Goal: Communication & Community: Answer question/provide support

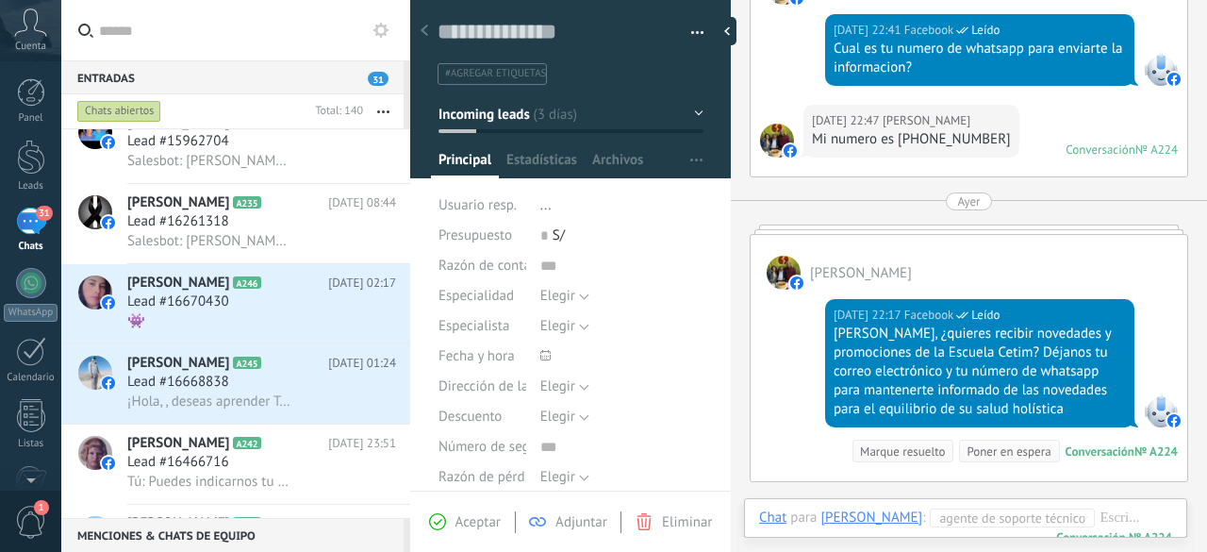
scroll to position [638, 0]
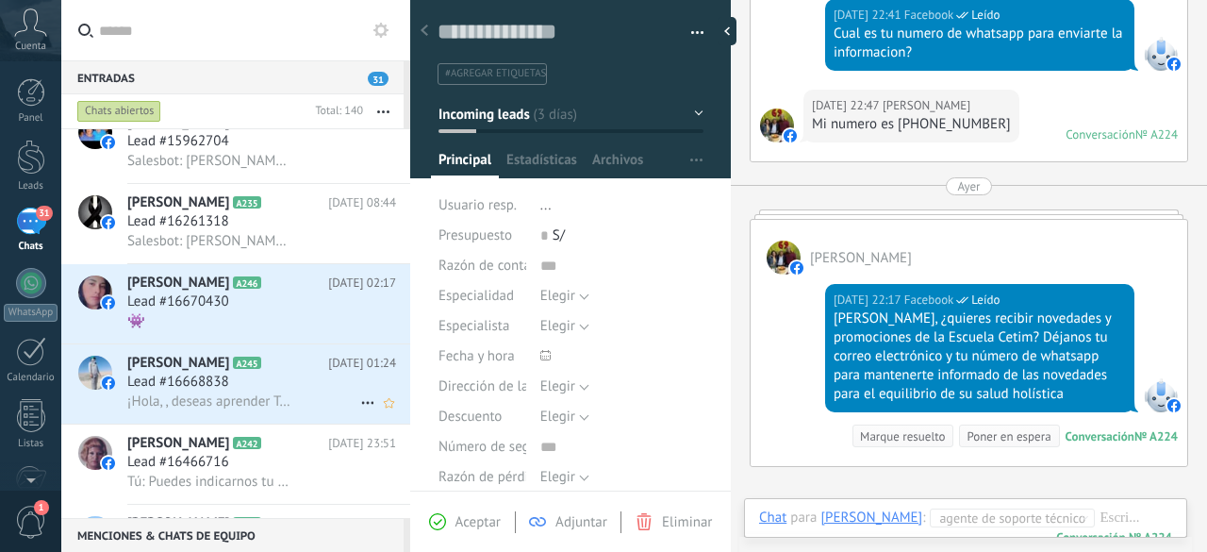
click at [219, 387] on span "Lead #16668838" at bounding box center [178, 382] width 102 height 19
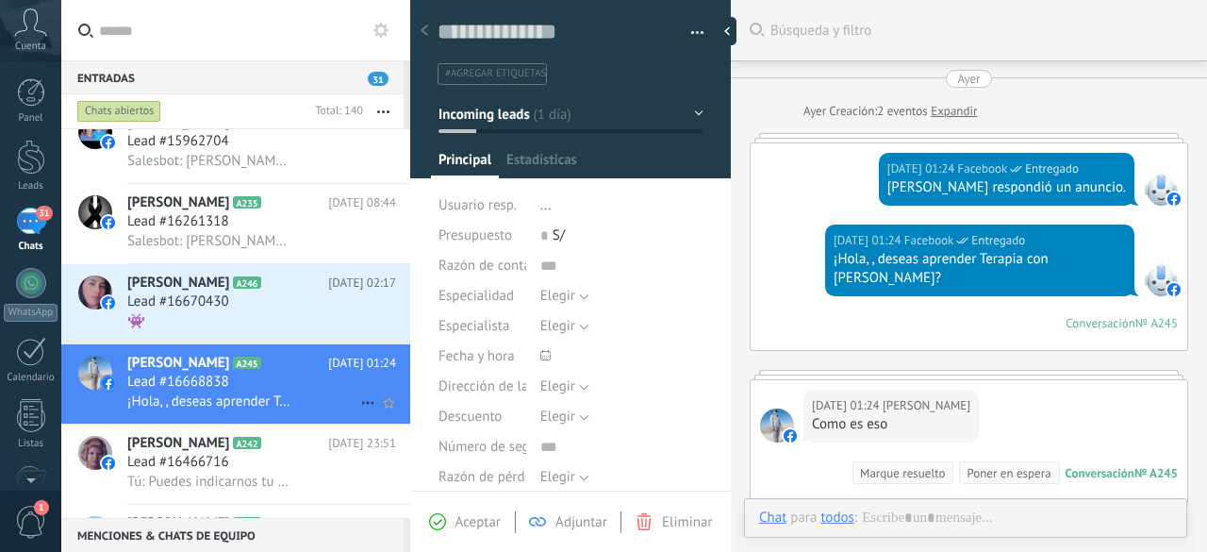
scroll to position [140, 0]
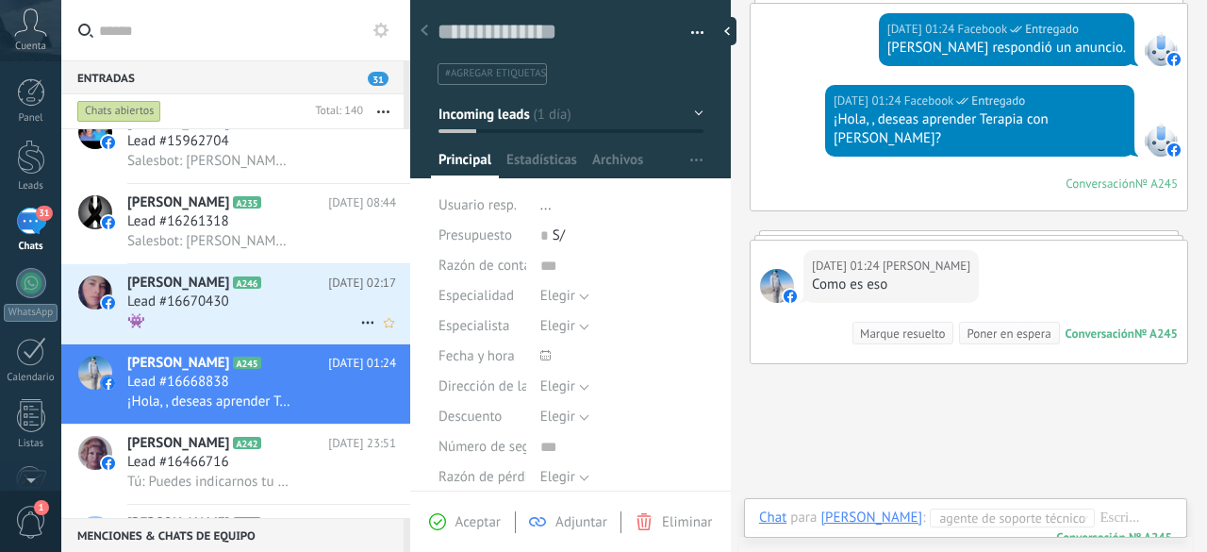
click at [210, 310] on span "Lead #16670430" at bounding box center [178, 301] width 102 height 19
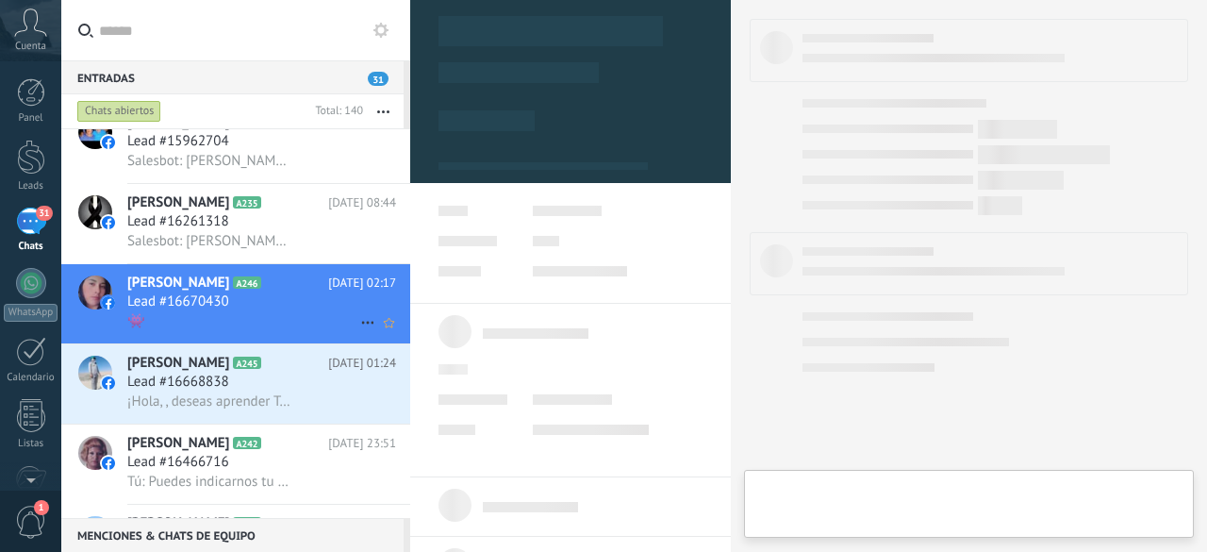
type textarea "**********"
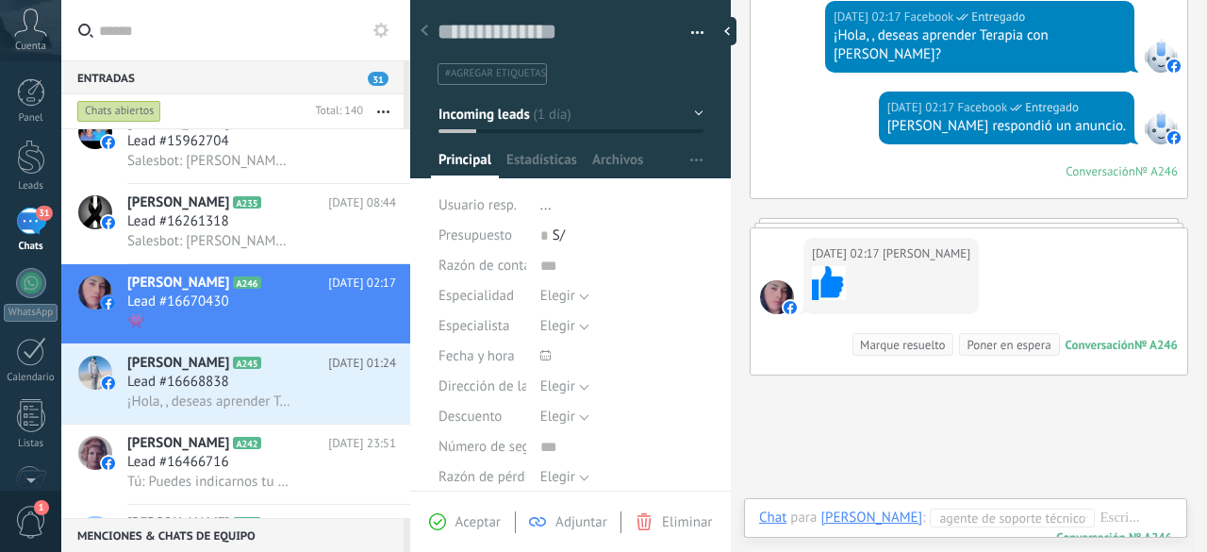
scroll to position [151, 0]
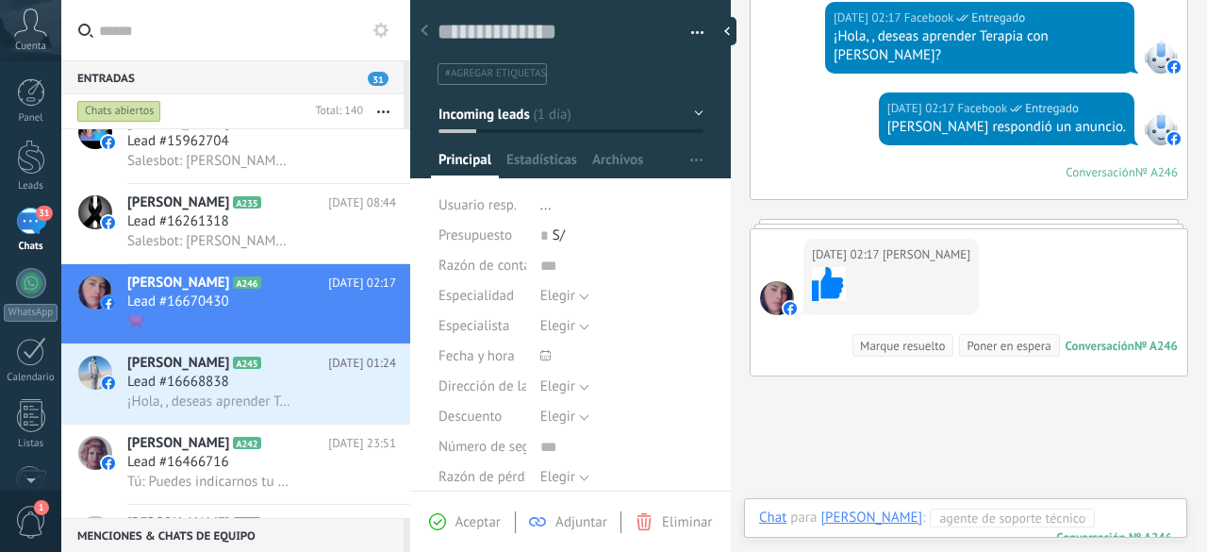
click at [1120, 518] on div at bounding box center [980, 536] width 442 height 57
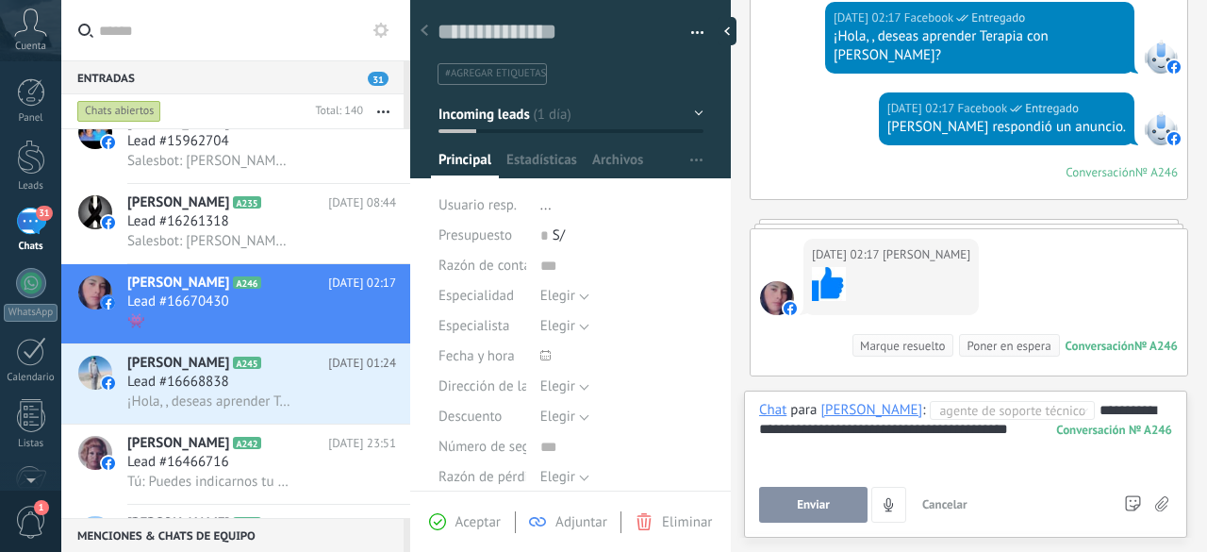
click at [1047, 427] on div "**********" at bounding box center [966, 437] width 414 height 72
click at [832, 507] on button "Enviar" at bounding box center [813, 505] width 108 height 36
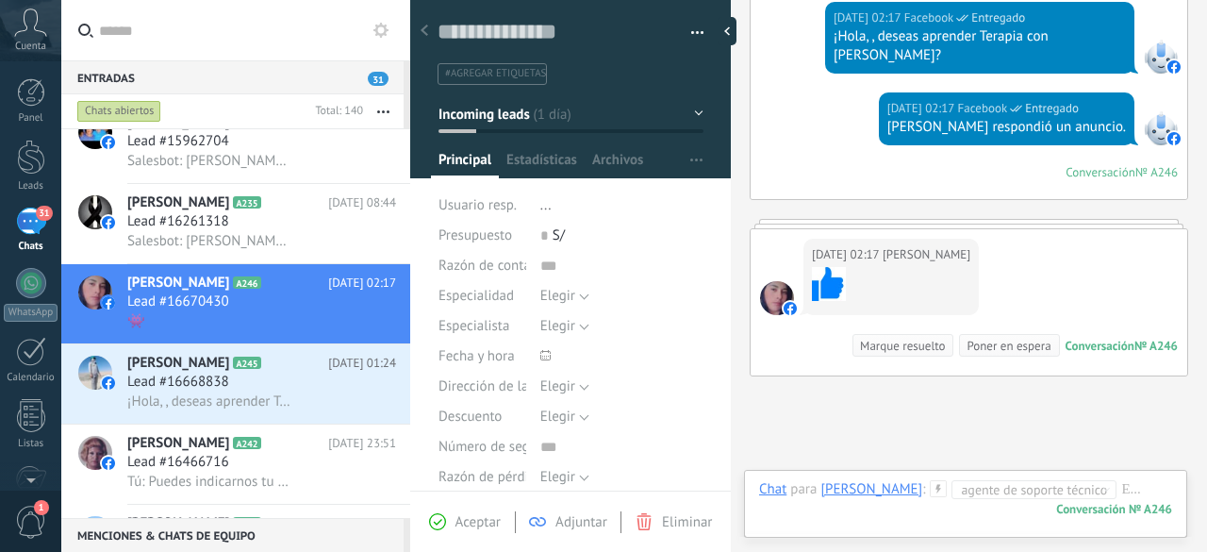
scroll to position [287, 0]
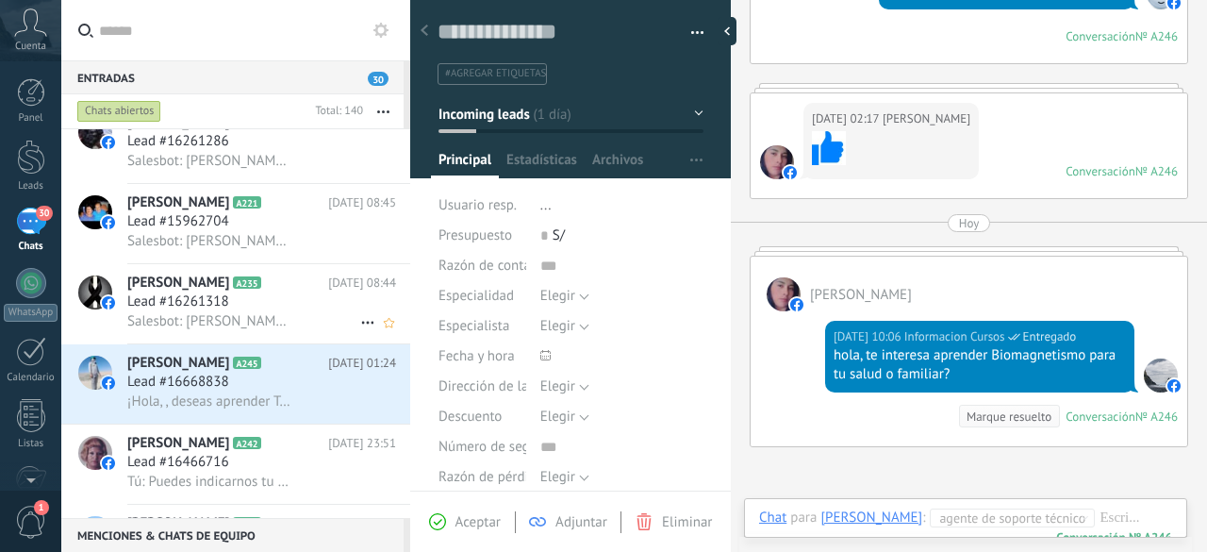
click at [212, 310] on span "Lead #16261318" at bounding box center [178, 301] width 102 height 19
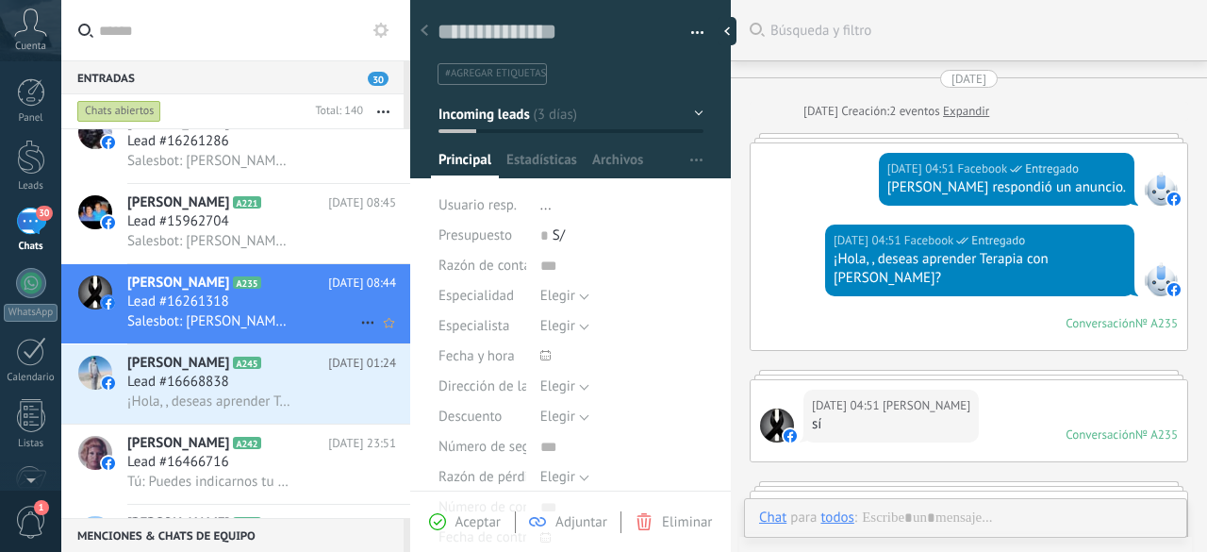
scroll to position [577, 0]
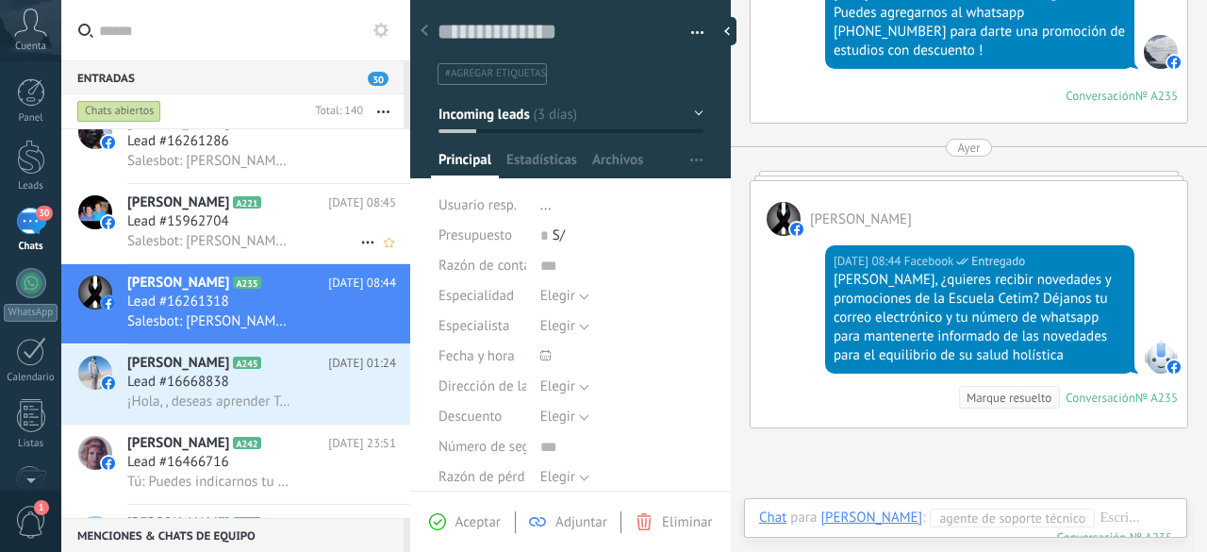
click at [209, 250] on span "Salesbot: [PERSON_NAME], ¿quieres recibir novedades y promociones de la Escuela…" at bounding box center [209, 241] width 165 height 18
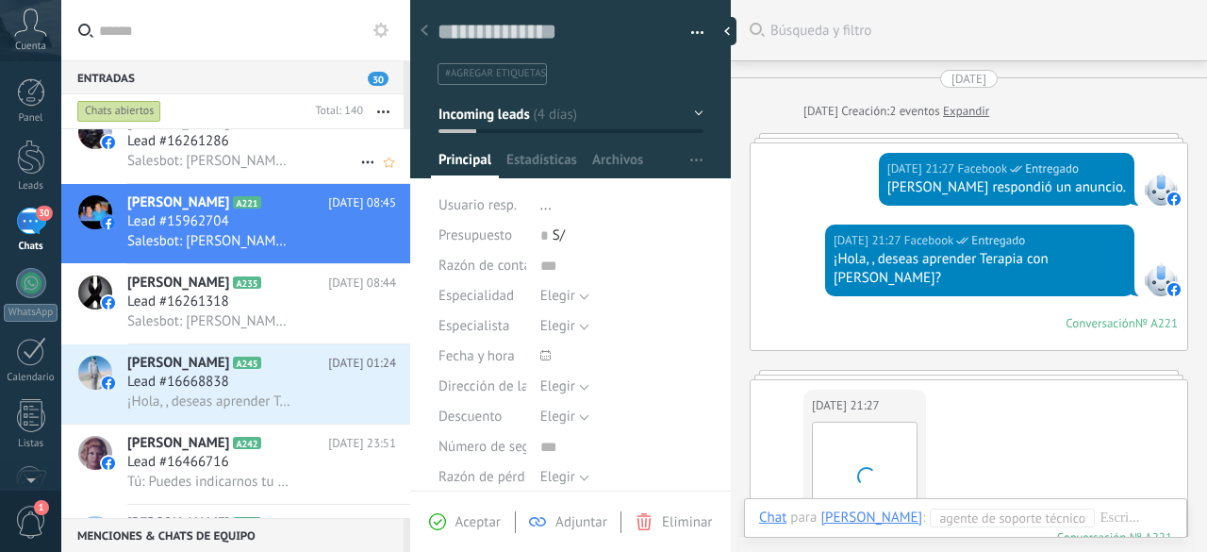
scroll to position [1415, 0]
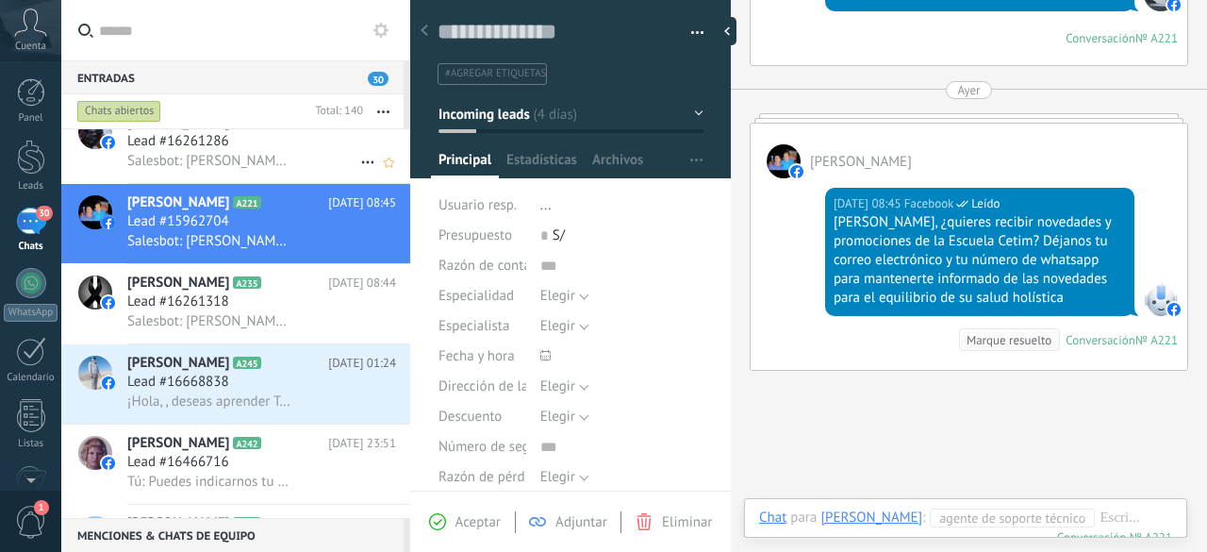
click at [209, 141] on span "Lead #16261286" at bounding box center [178, 141] width 102 height 19
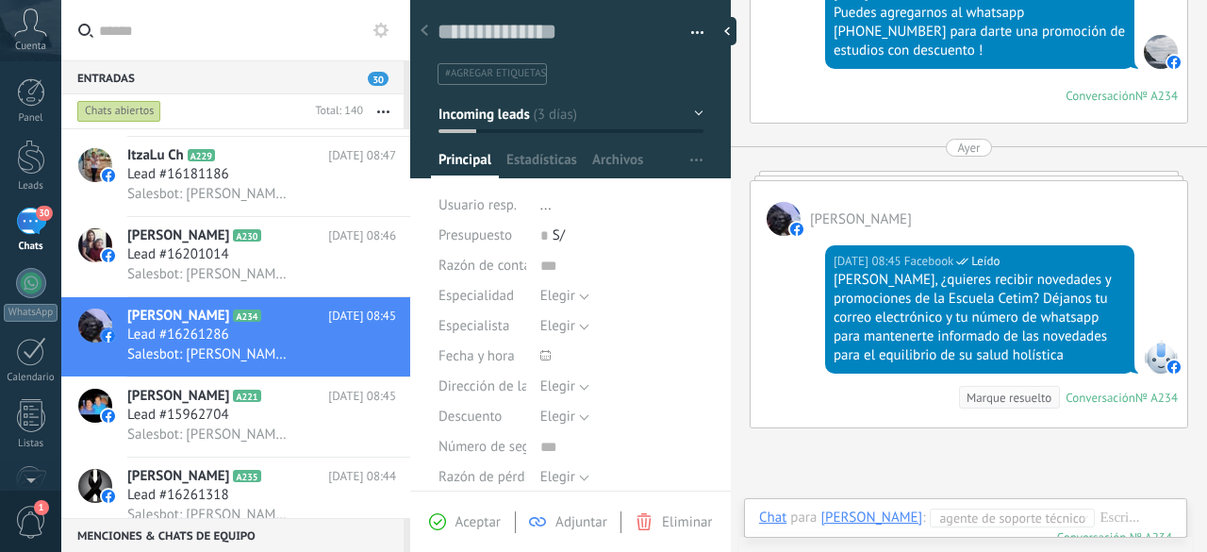
scroll to position [1055, 0]
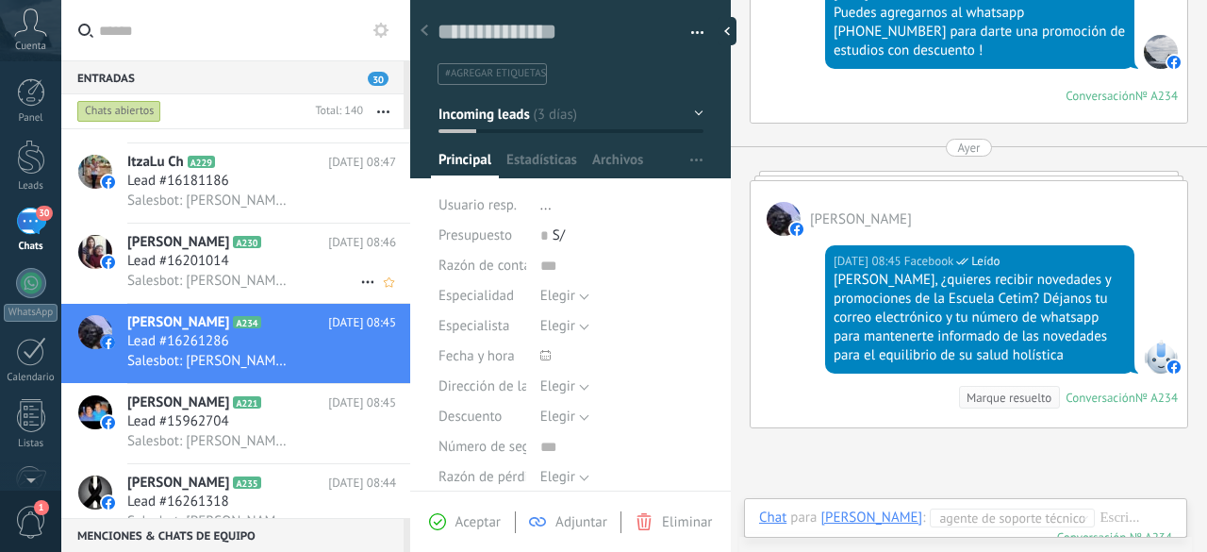
click at [192, 257] on span "Lead #16201014" at bounding box center [178, 261] width 102 height 19
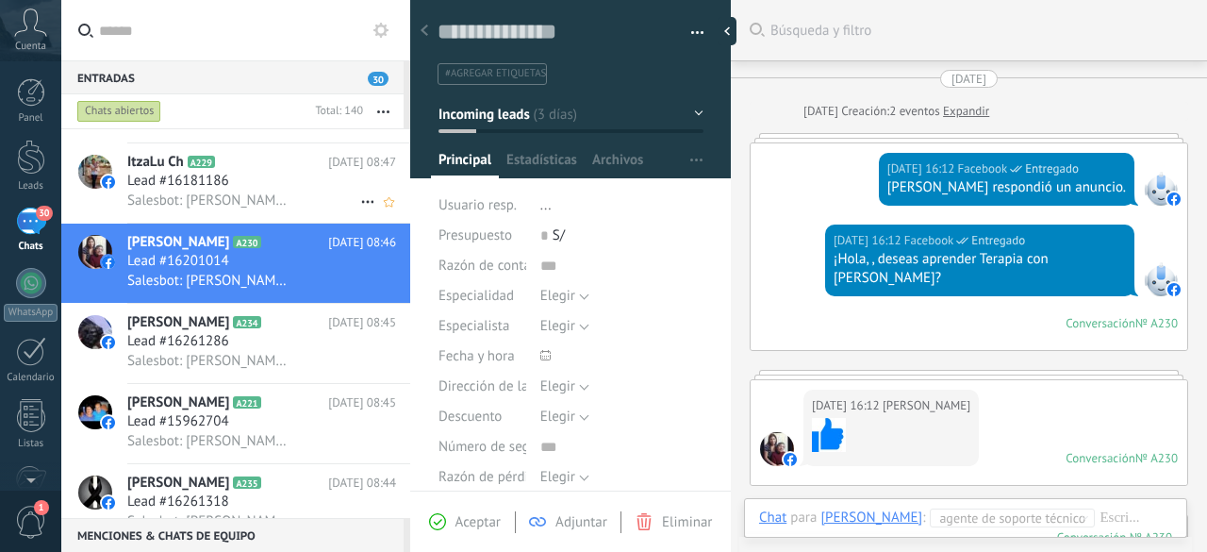
scroll to position [1066, 0]
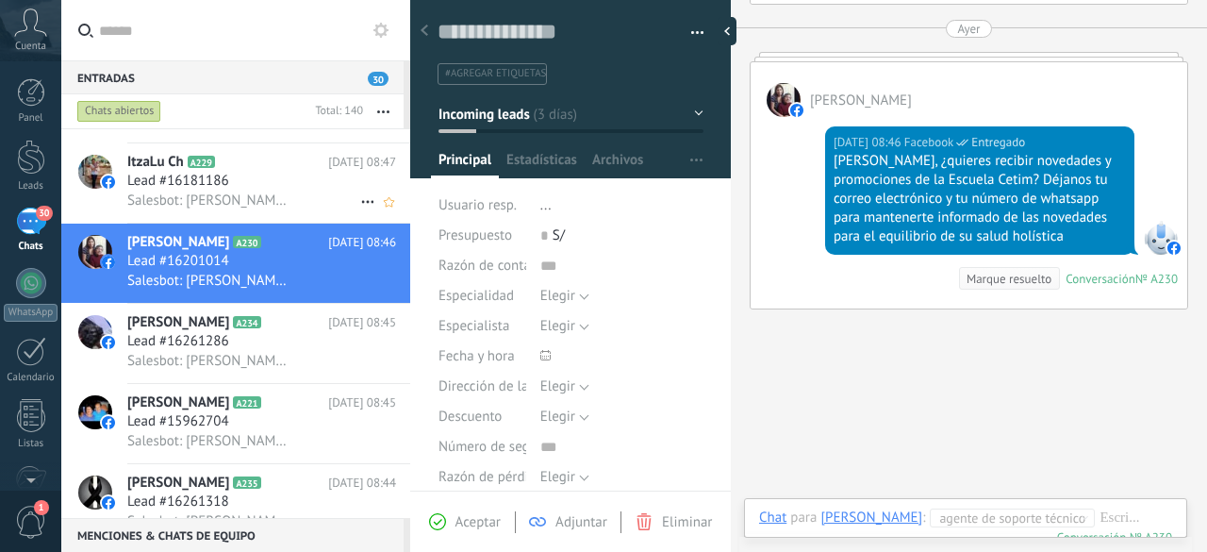
click at [190, 199] on span "Salesbot: [PERSON_NAME], ¿quieres recibir novedades y promociones de la Escuela…" at bounding box center [209, 200] width 165 height 18
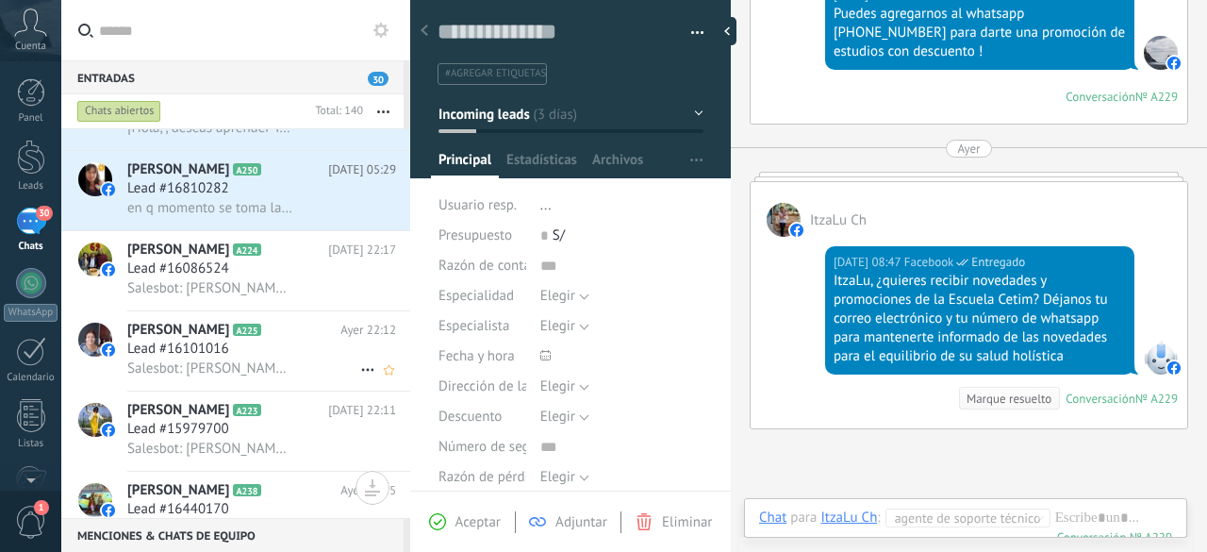
scroll to position [84, 0]
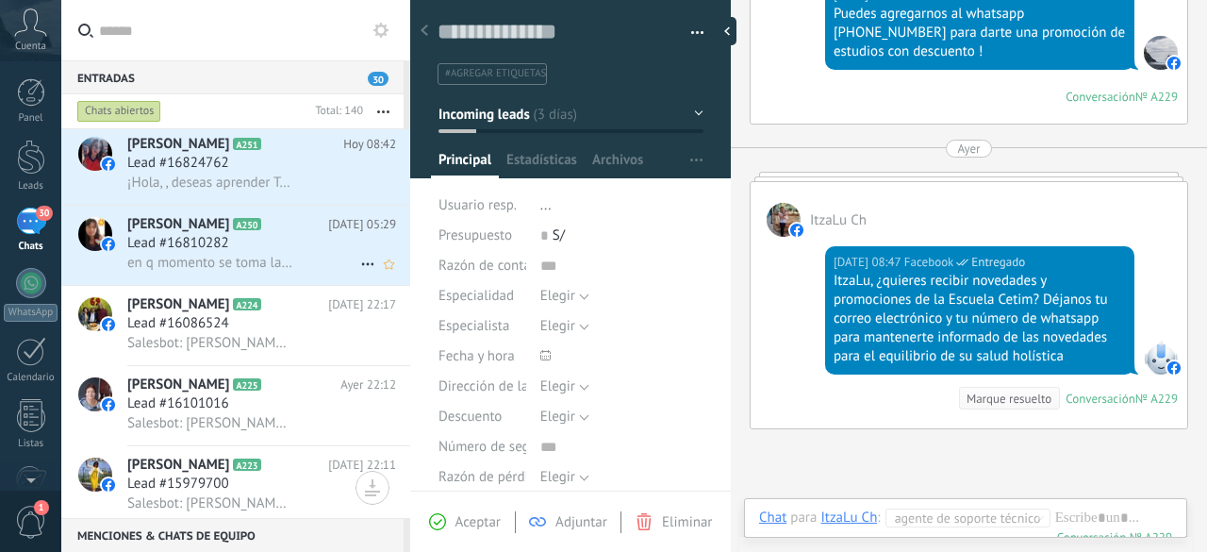
click at [178, 250] on span "Lead #16810282" at bounding box center [178, 243] width 102 height 19
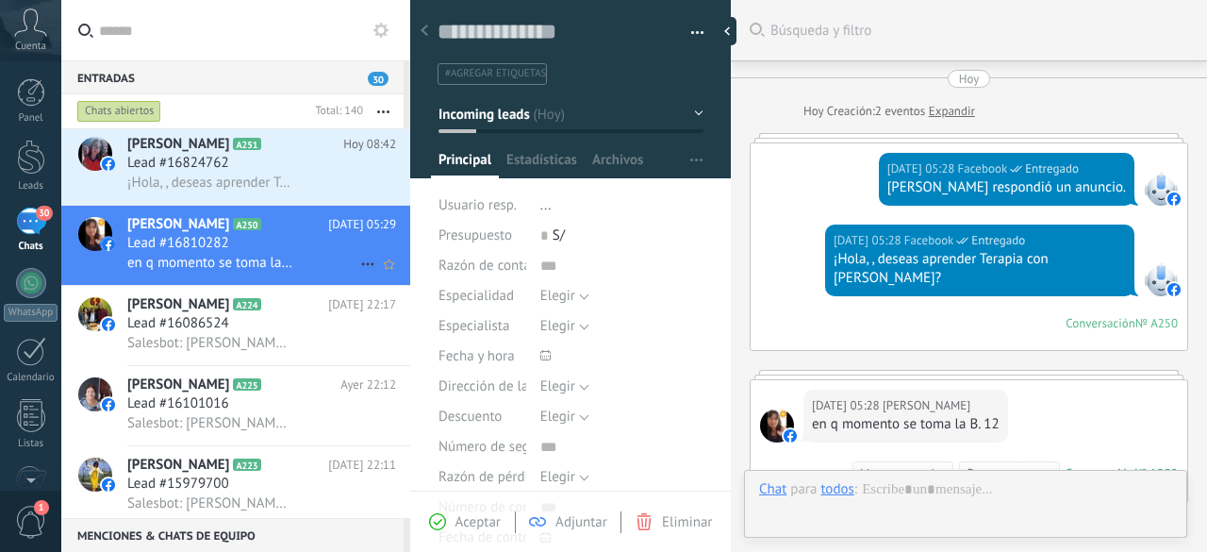
type textarea "**********"
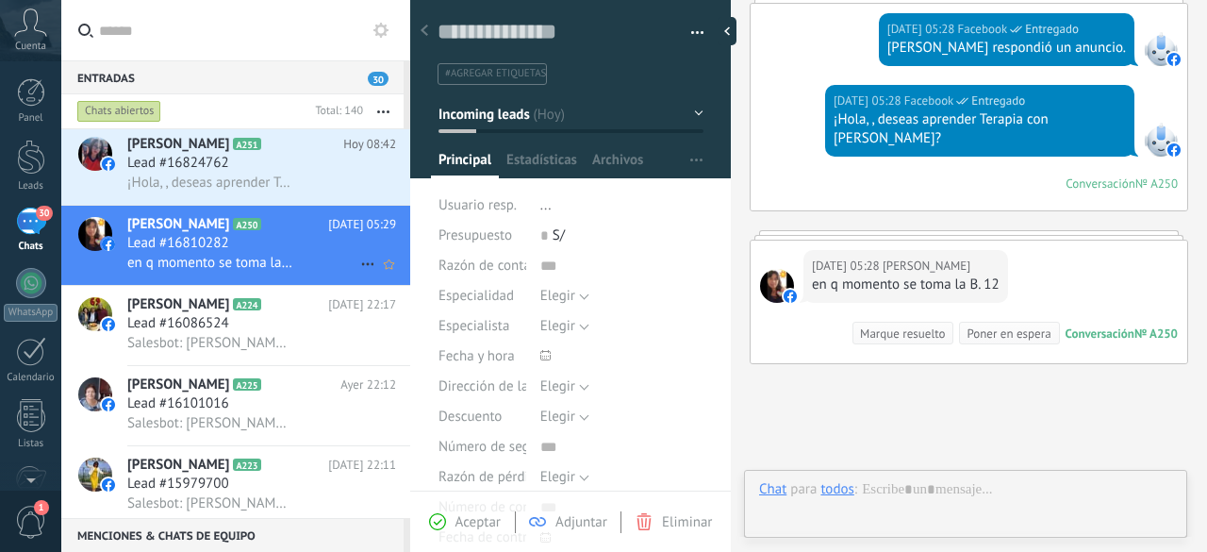
scroll to position [28, 0]
click at [961, 124] on div "¡Hola, , deseas aprender Terapia con [PERSON_NAME]?" at bounding box center [980, 129] width 292 height 38
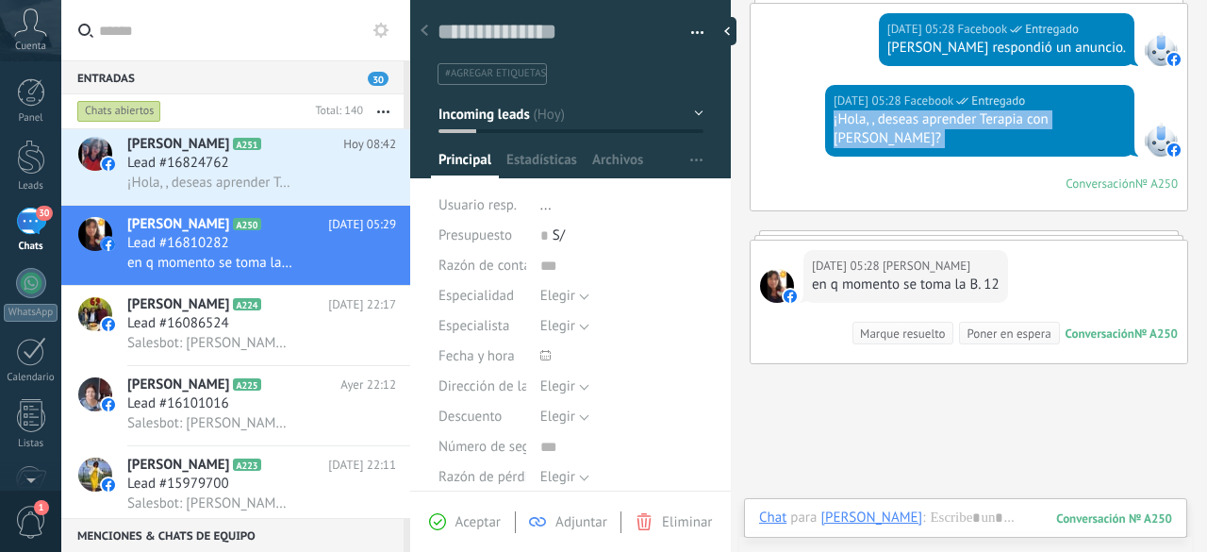
click at [961, 124] on div "¡Hola, , deseas aprender Terapia con [PERSON_NAME]?" at bounding box center [980, 129] width 292 height 38
copy div "¡Hola, , deseas aprender Terapia con [PERSON_NAME]?"
click at [990, 522] on div at bounding box center [965, 536] width 413 height 57
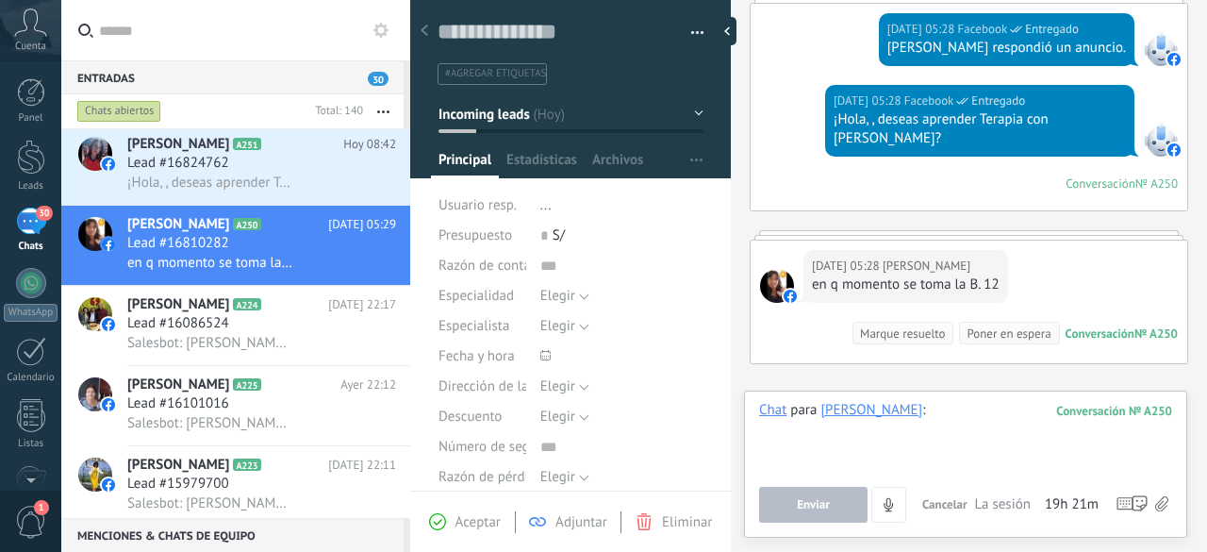
click at [951, 420] on div at bounding box center [965, 437] width 413 height 72
paste div
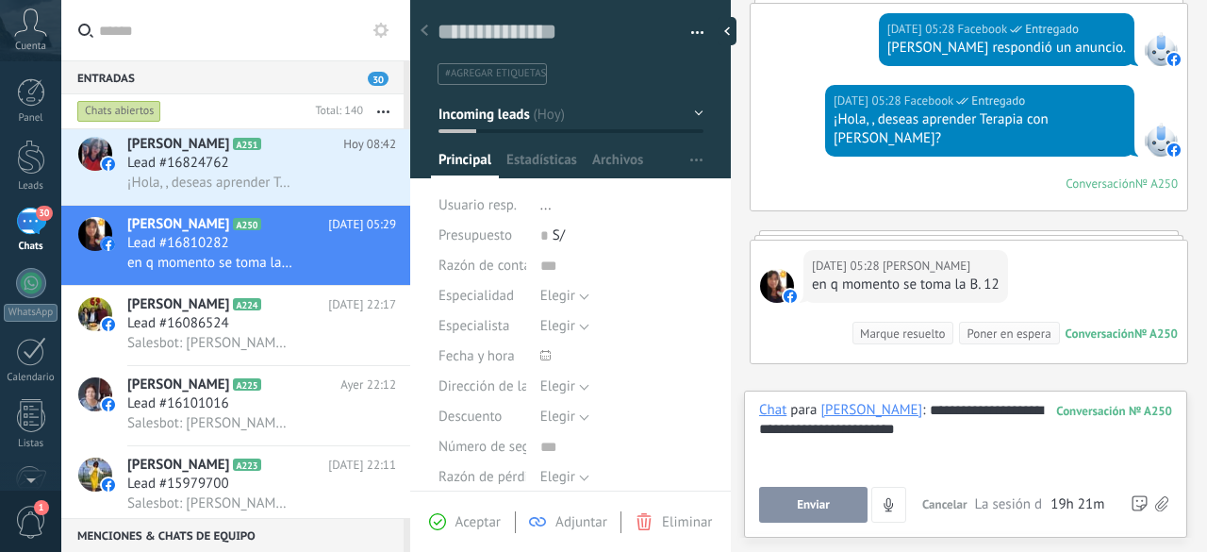
click at [815, 495] on button "Enviar" at bounding box center [813, 505] width 108 height 36
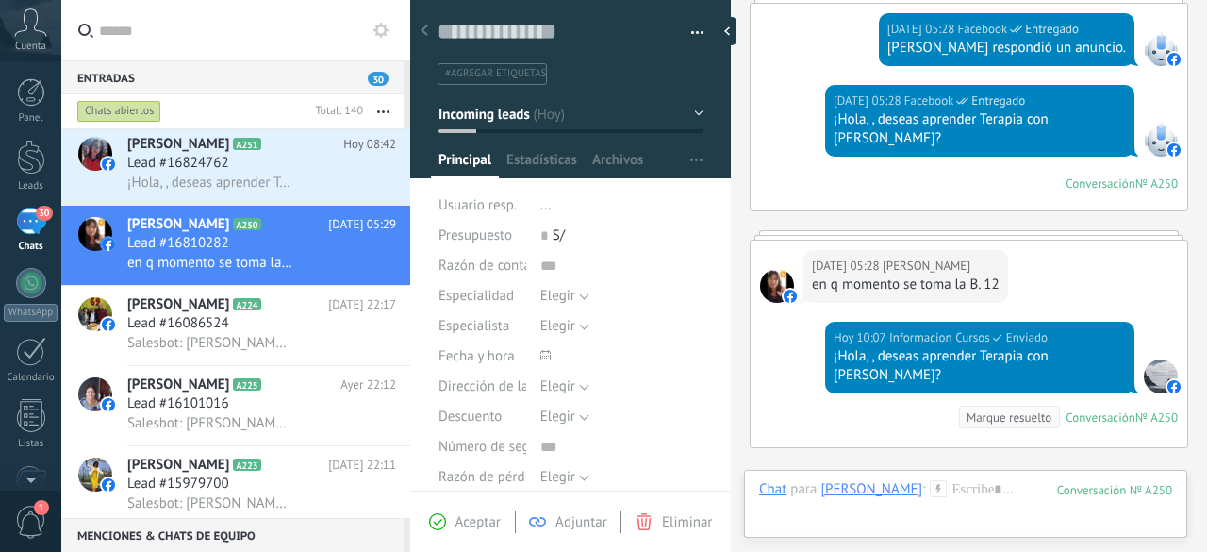
scroll to position [324, 0]
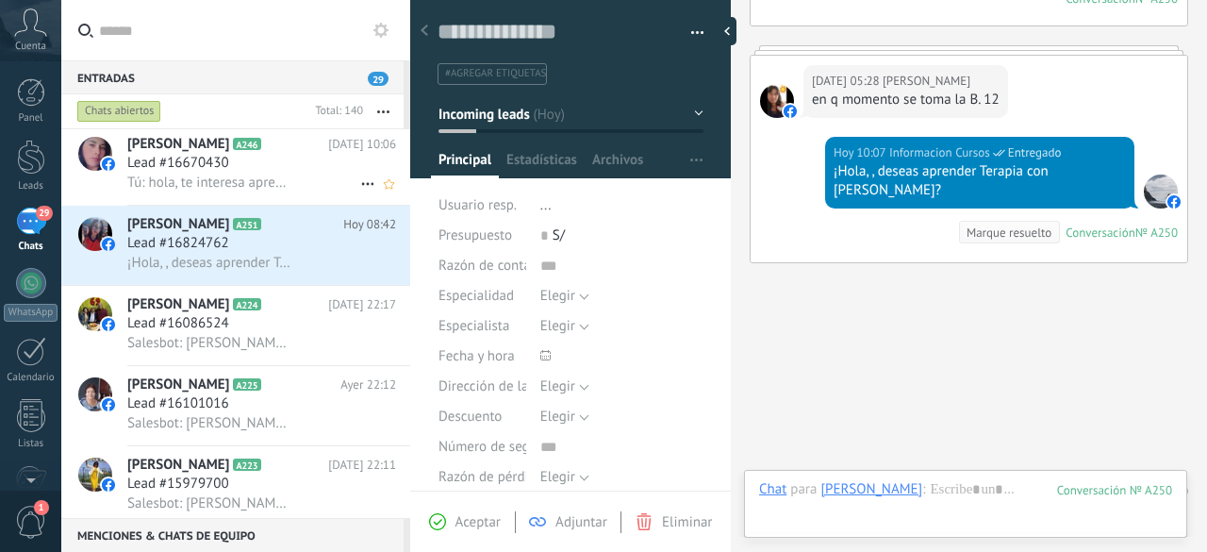
click at [214, 174] on div "Tú: hola, te interesa aprender Biomagnetismo para tu salud o familiar?" at bounding box center [261, 183] width 269 height 20
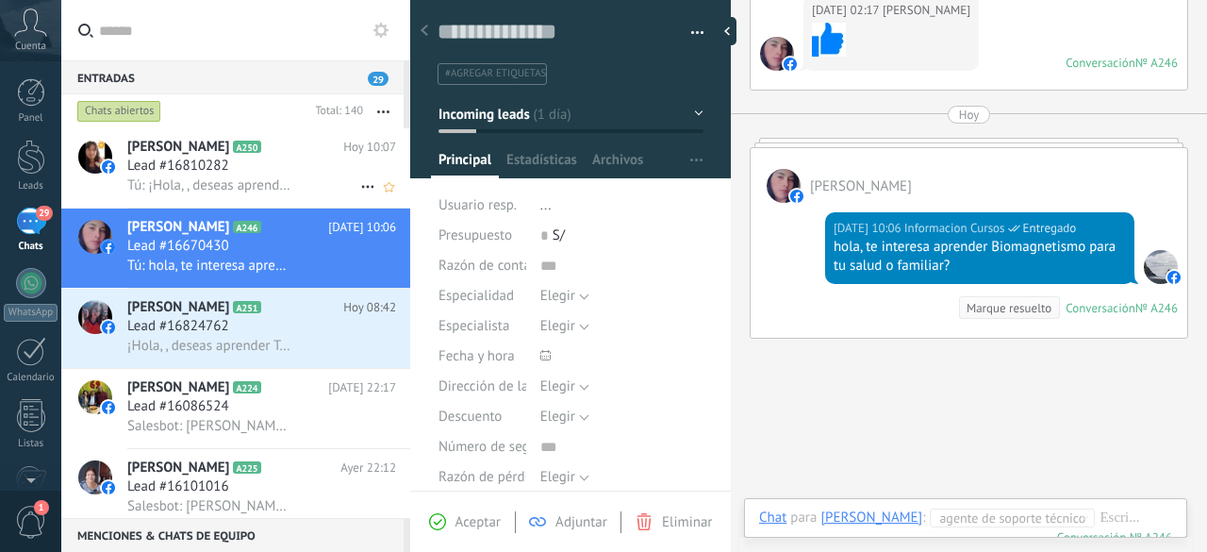
click at [190, 182] on span "Tú: ¡Hola, , deseas aprender Terapia con [PERSON_NAME]?" at bounding box center [209, 185] width 165 height 18
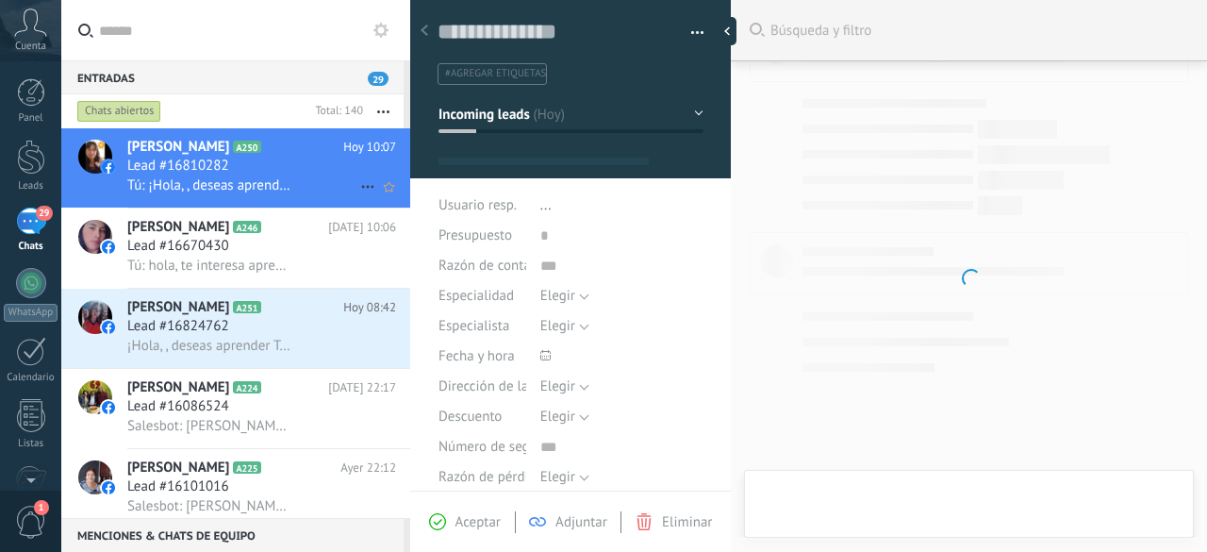
type textarea "**********"
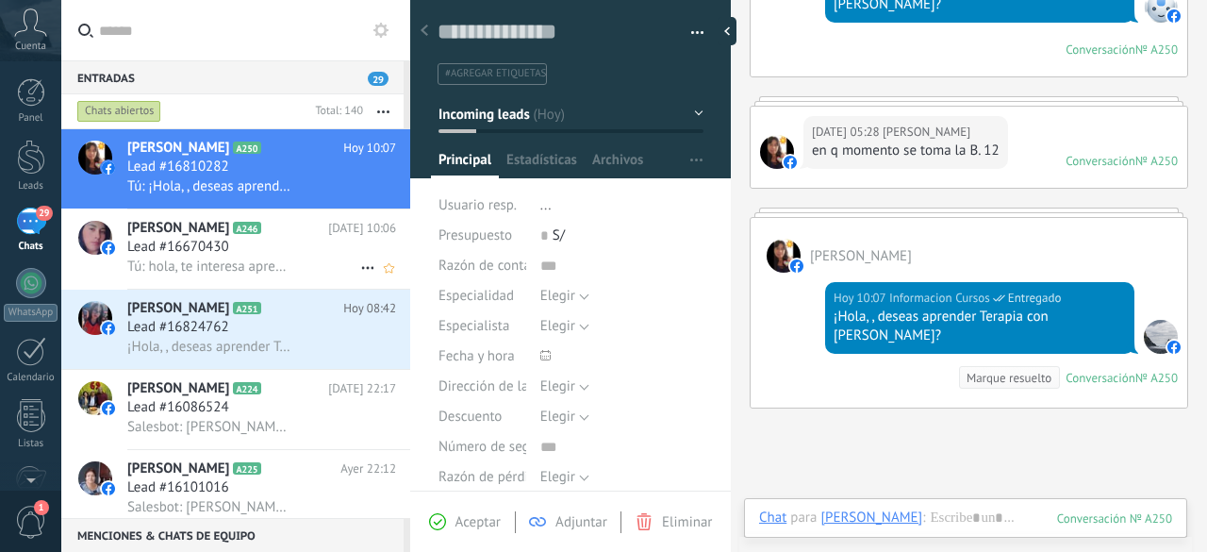
scroll to position [8, 0]
